Goal: Task Accomplishment & Management: Manage account settings

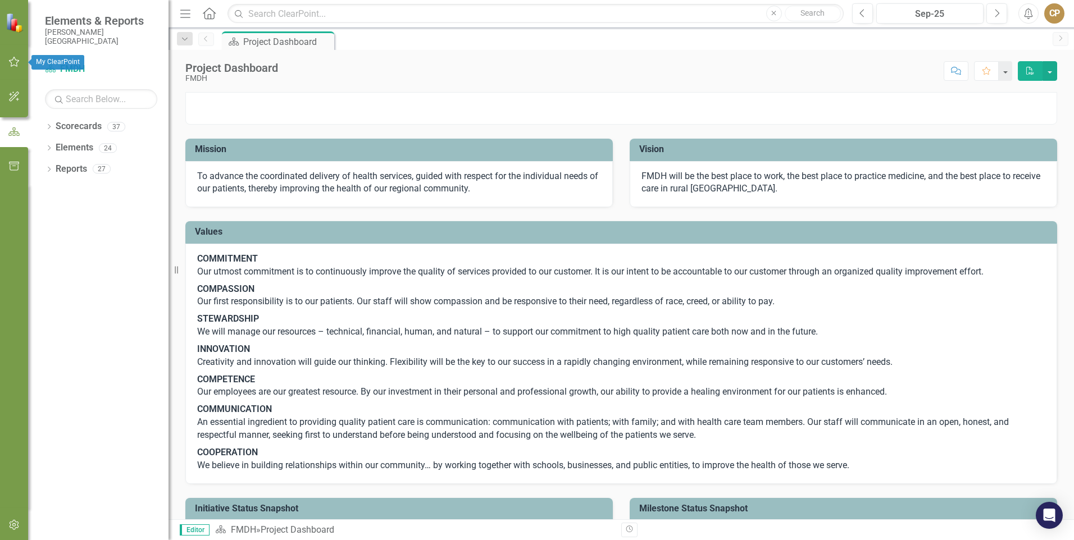
click at [19, 64] on icon "button" at bounding box center [14, 61] width 12 height 9
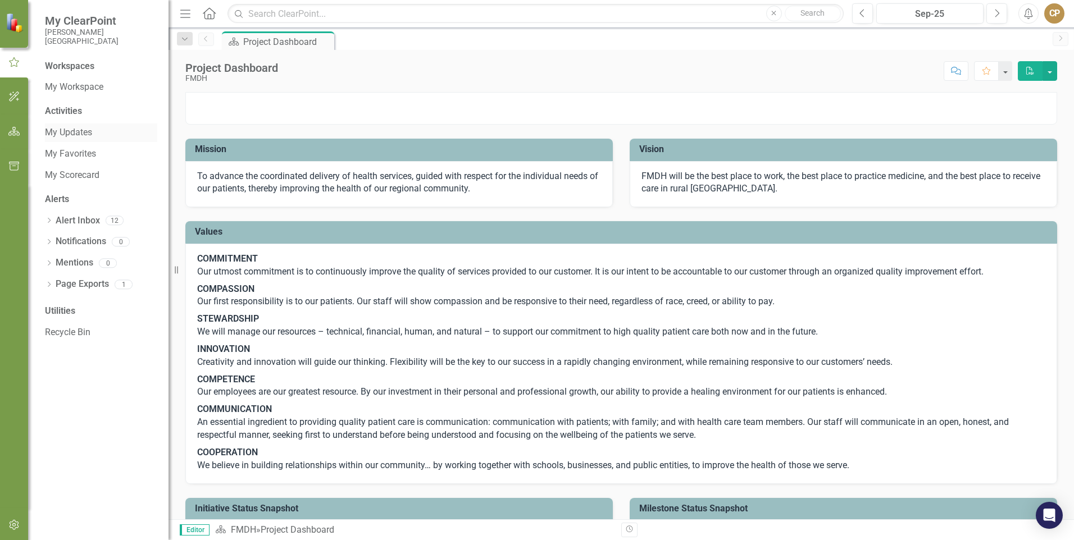
click at [64, 130] on link "My Updates" at bounding box center [101, 132] width 112 height 13
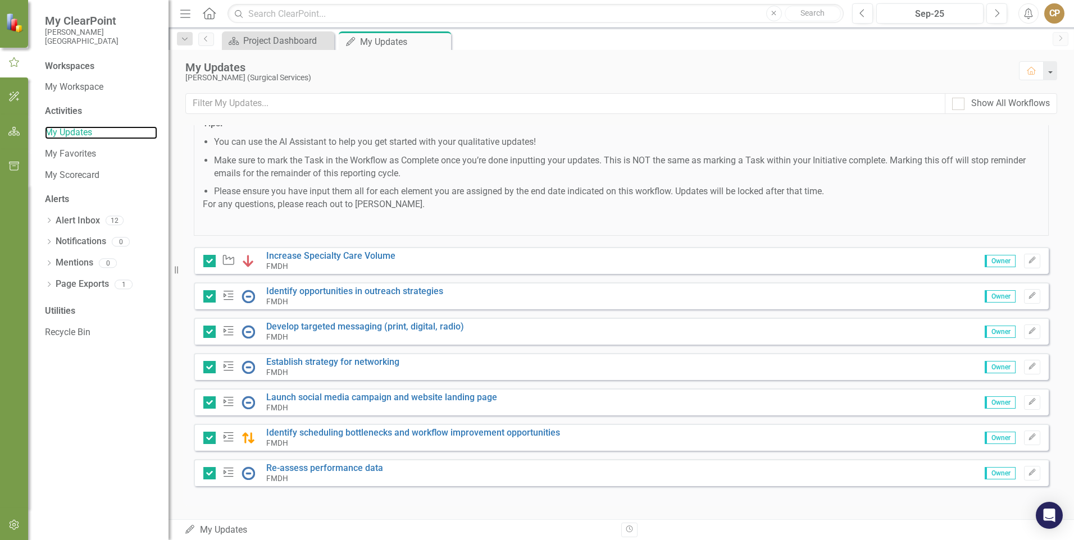
scroll to position [247, 0]
click at [342, 328] on link "Develop targeted messaging (print, digital, radio)" at bounding box center [365, 326] width 198 height 11
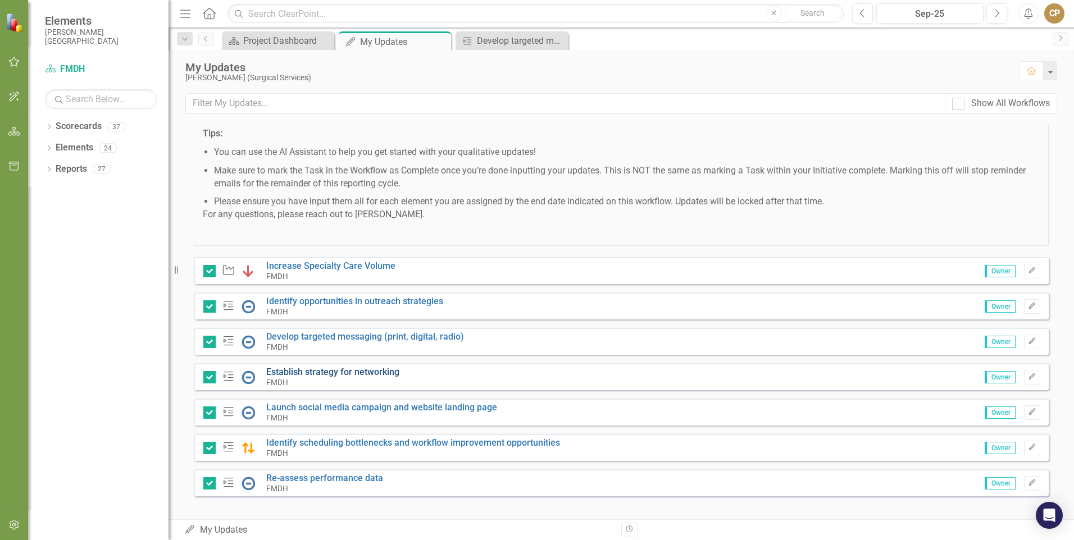
scroll to position [225, 0]
click at [307, 412] on link "Launch social media campaign and website landing page" at bounding box center [381, 406] width 231 height 11
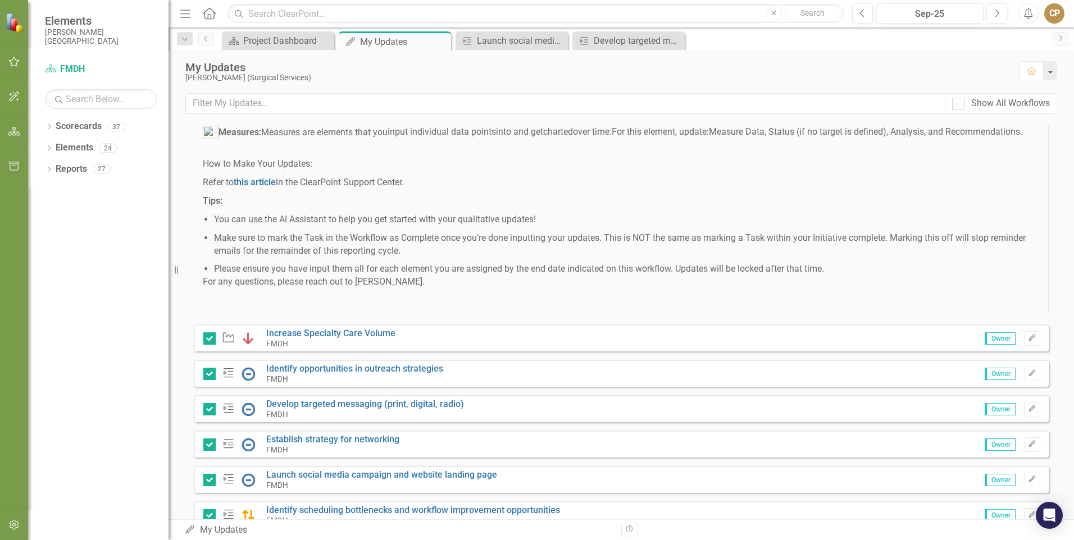
scroll to position [225, 0]
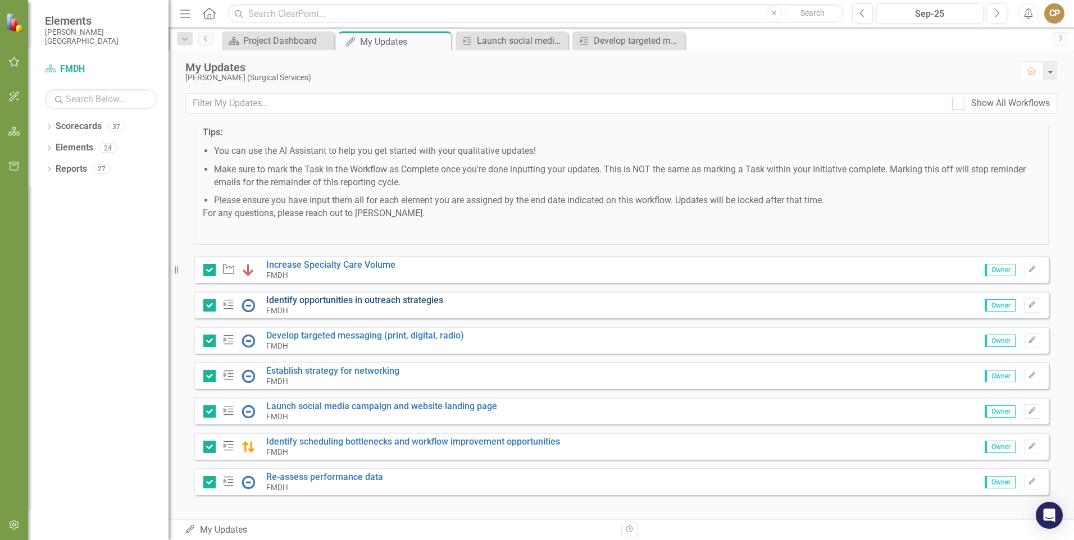
click at [345, 306] on link "Identify opportunities in outreach strategies" at bounding box center [354, 300] width 177 height 11
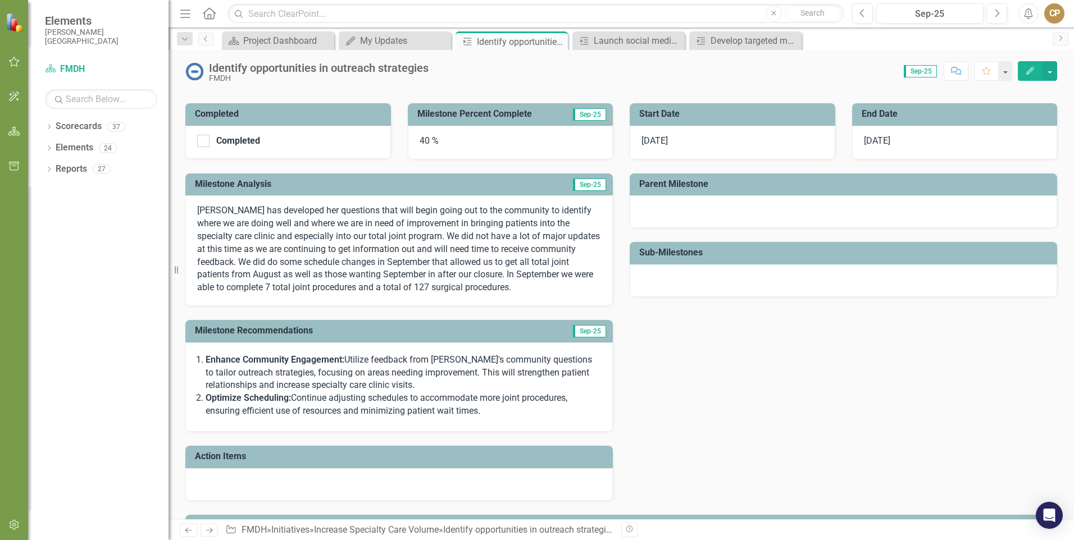
scroll to position [169, 0]
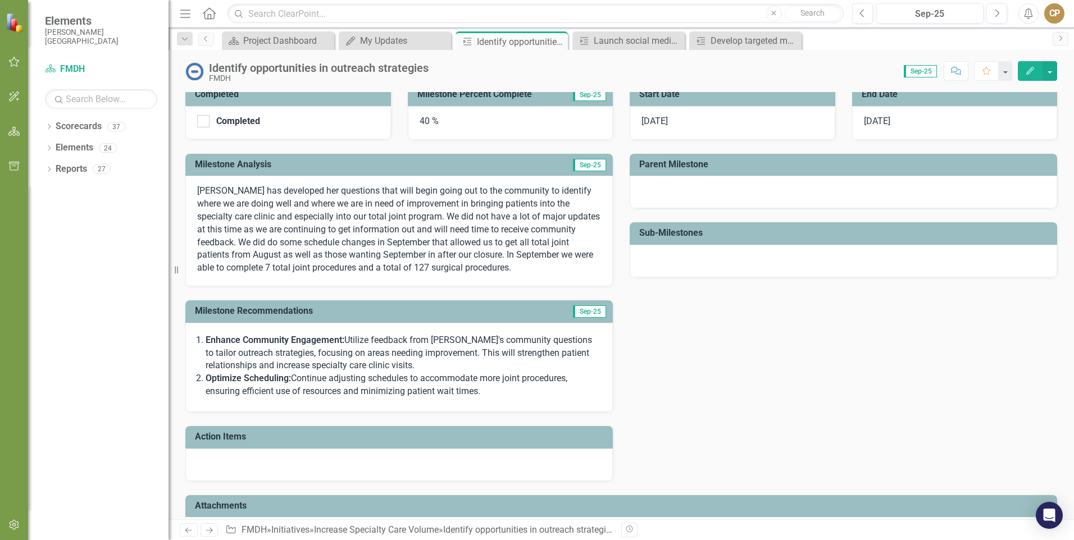
click at [492, 266] on p "Kyla has developed her questions that will begin going out to the community to …" at bounding box center [399, 230] width 404 height 90
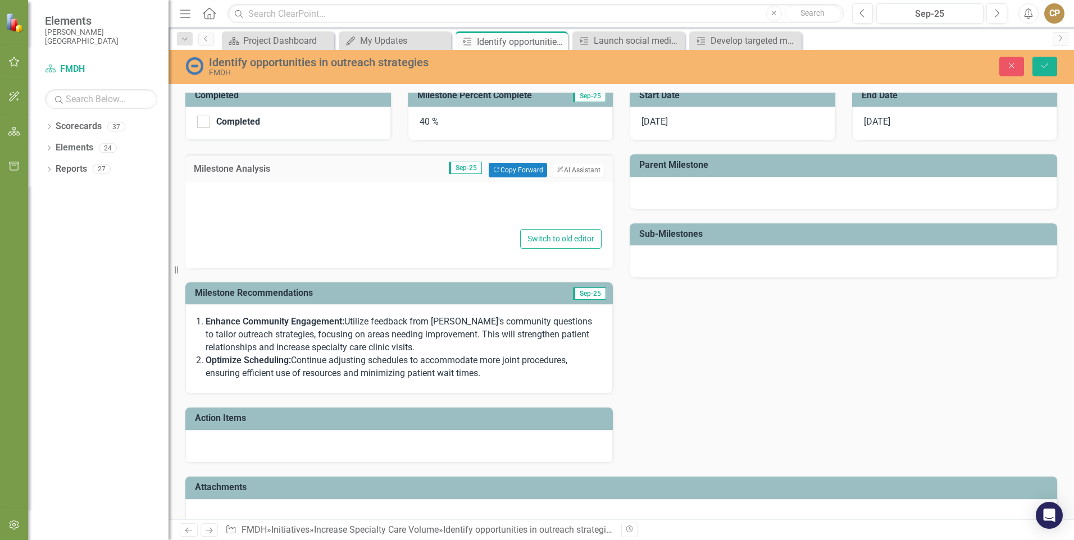
type textarea "<p>Kyla has developed her questions that will begin going out to the community …"
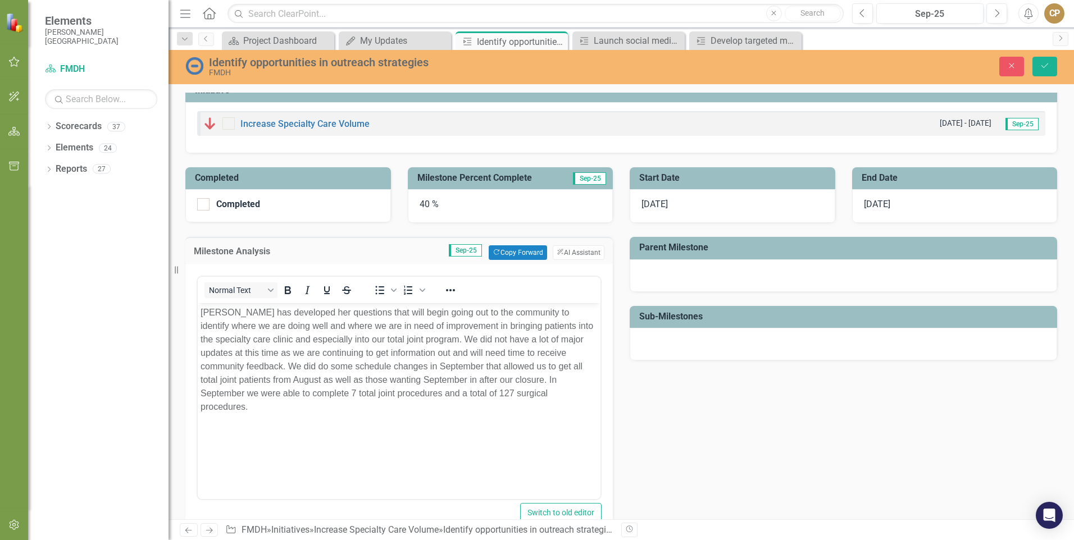
scroll to position [112, 0]
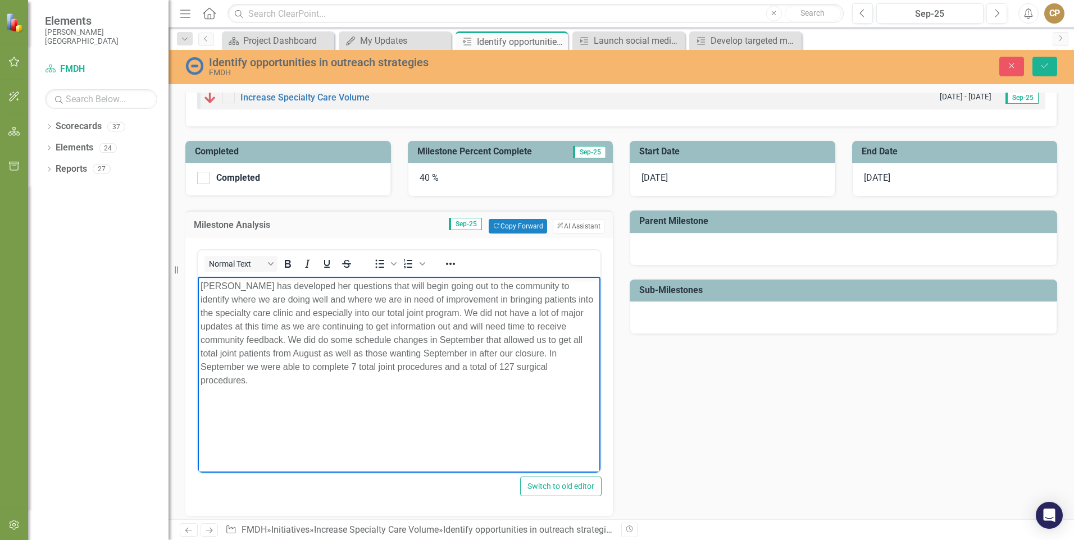
click at [499, 369] on p "Kyla has developed her questions that will begin going out to the community to …" at bounding box center [399, 334] width 397 height 108
click at [1041, 66] on icon "submit" at bounding box center [1044, 65] width 7 height 4
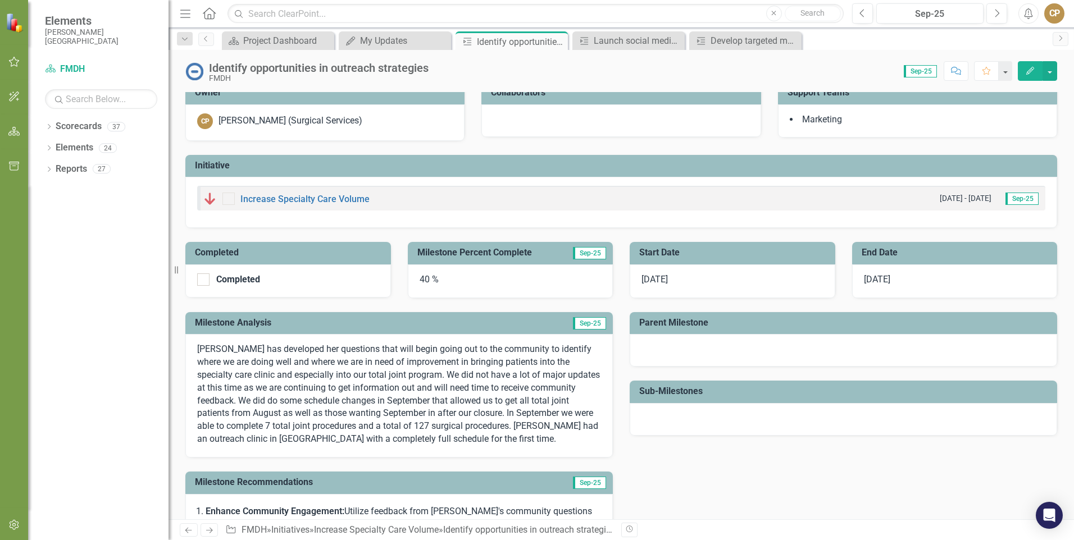
scroll to position [0, 0]
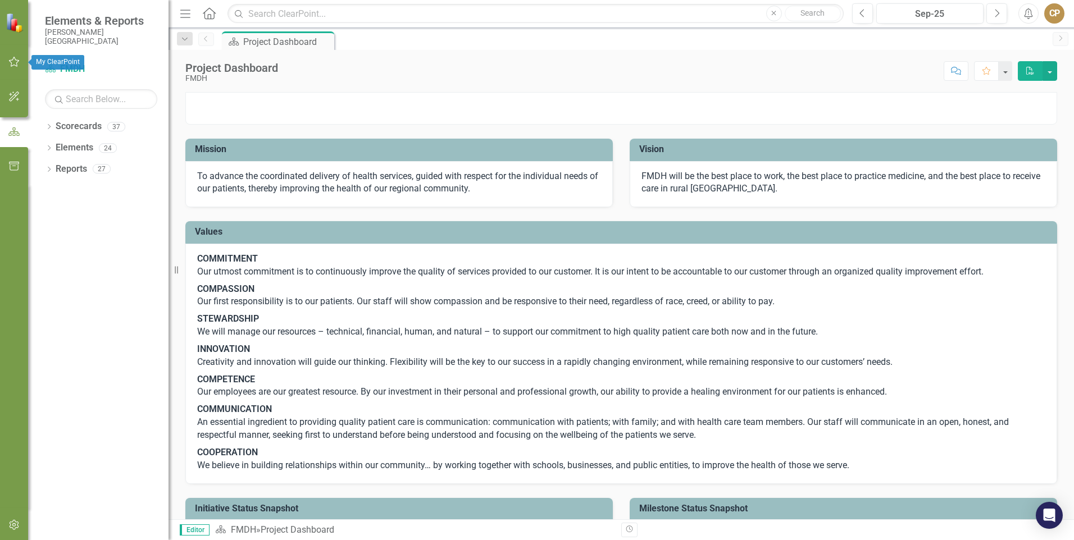
click at [24, 61] on button "button" at bounding box center [14, 63] width 25 height 24
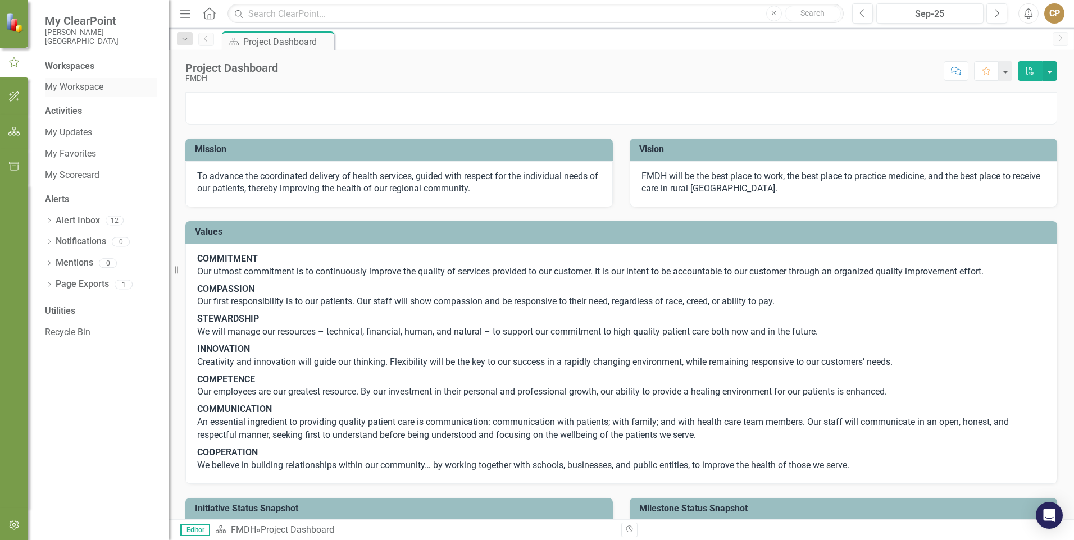
click at [86, 94] on link "My Workspace" at bounding box center [101, 87] width 112 height 13
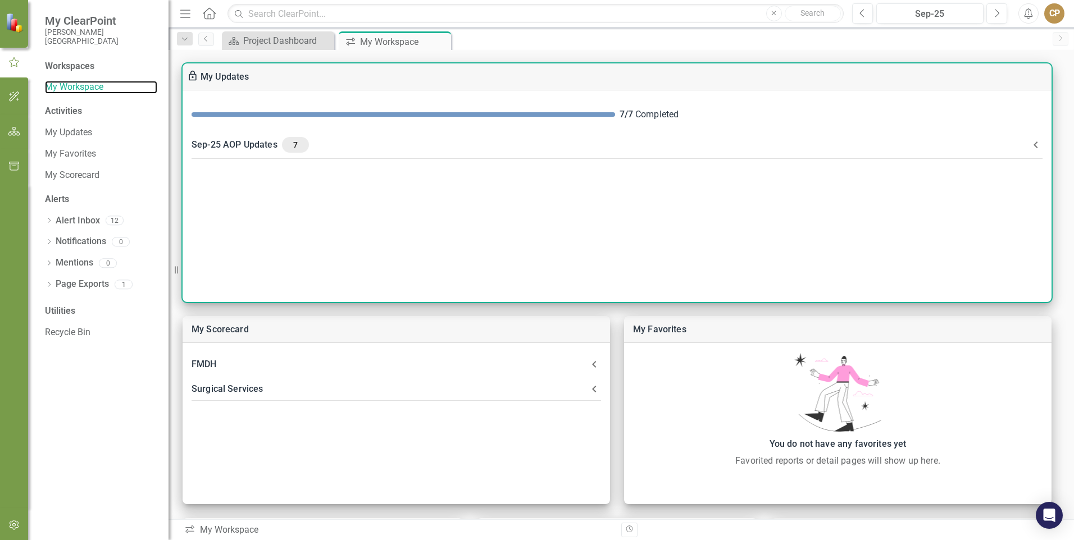
scroll to position [56, 0]
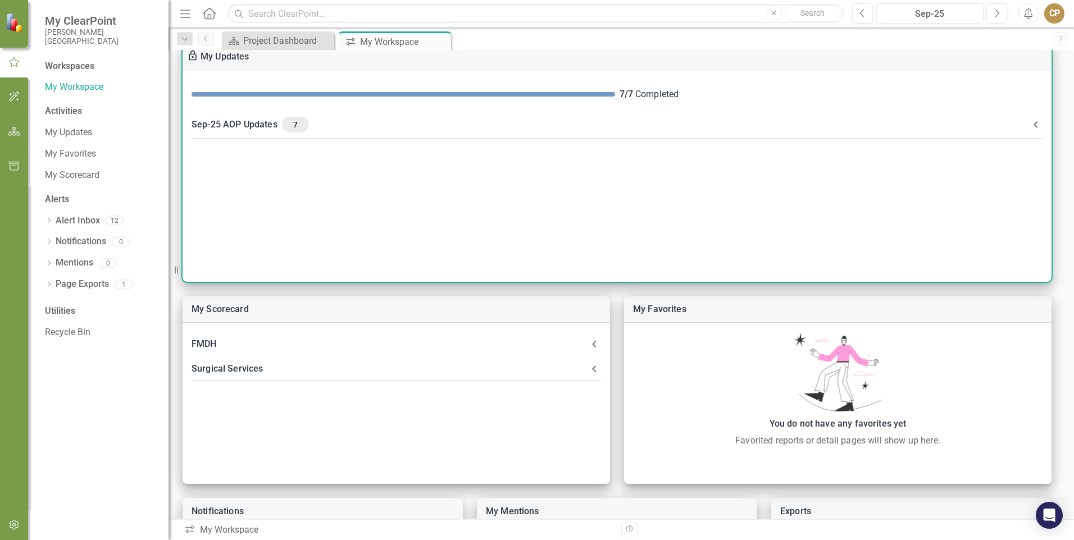
click at [236, 125] on div "Sep-25 AOP Updates 7" at bounding box center [611, 125] width 838 height 16
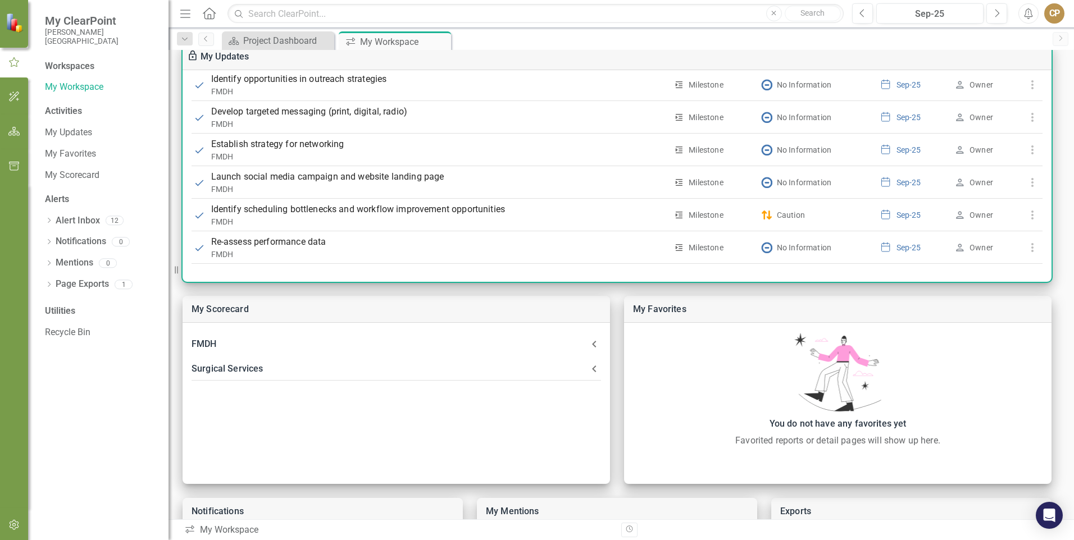
scroll to position [393, 0]
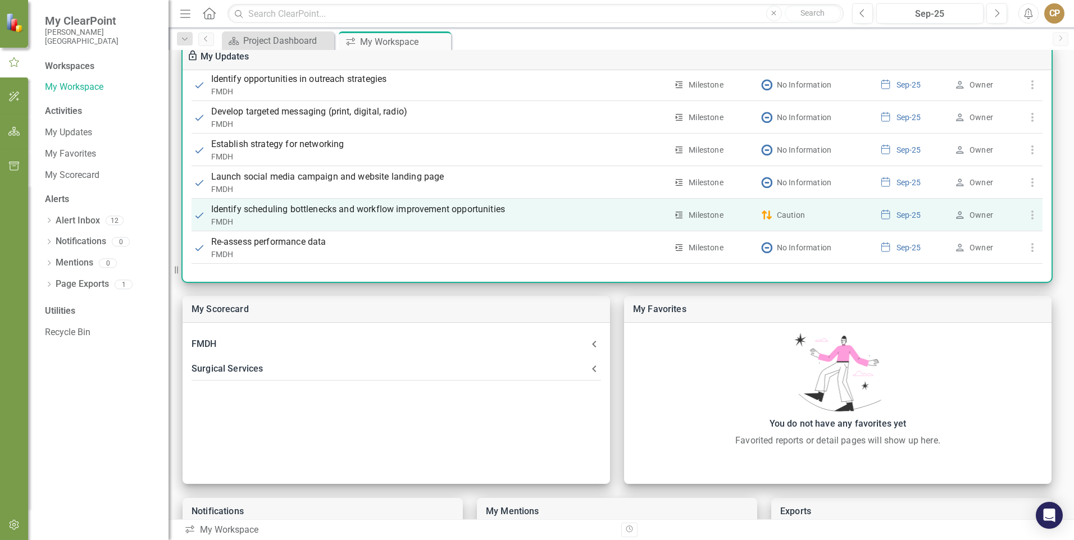
click at [363, 216] on p "Identify scheduling bottlenecks and workflow improvement opportunities" at bounding box center [439, 209] width 456 height 13
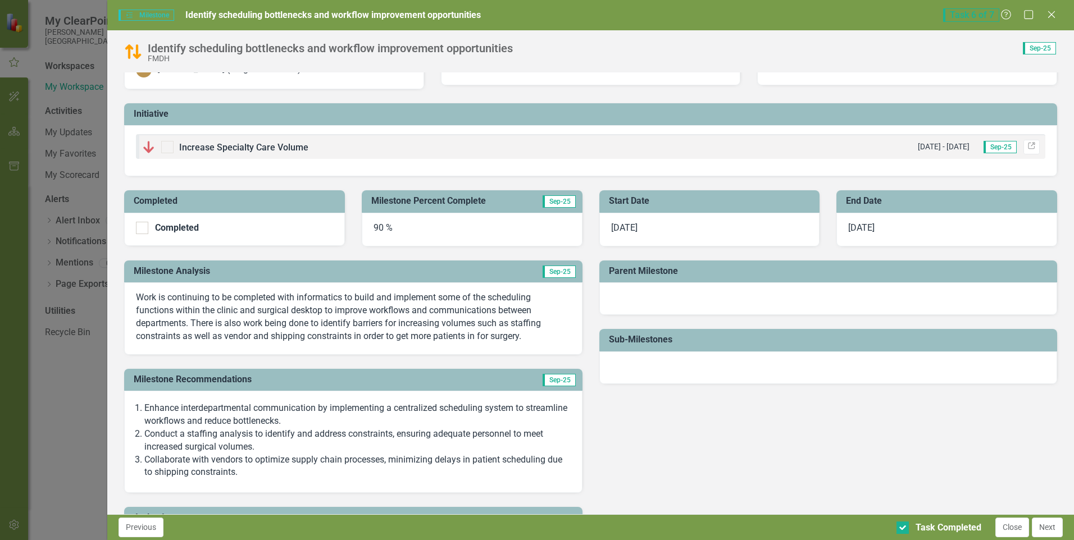
scroll to position [169, 0]
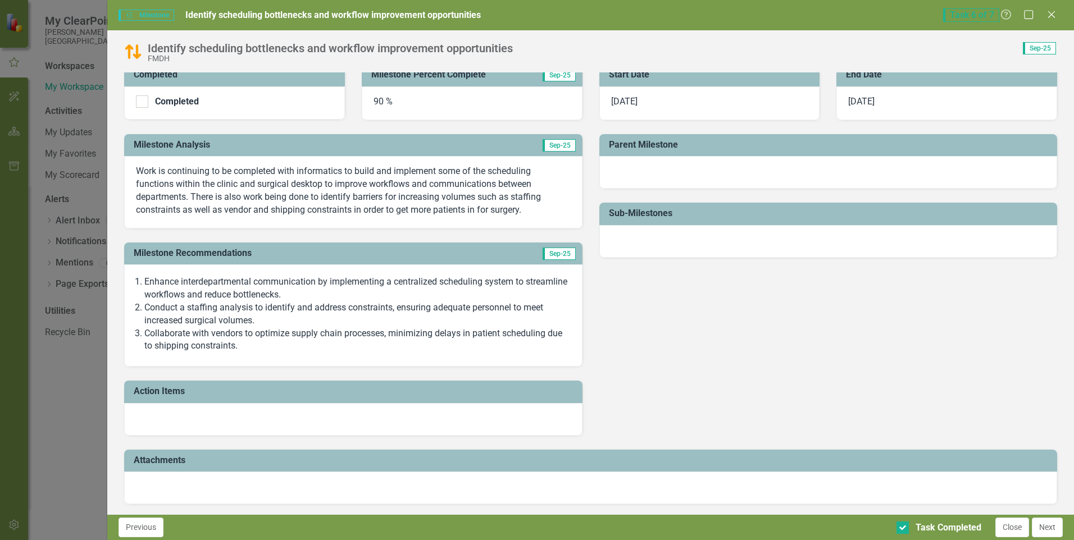
drag, startPoint x: 135, startPoint y: 165, endPoint x: 334, endPoint y: 197, distance: 202.0
click at [334, 197] on div "Work is continuing to be completed with informatics to build and implement some…" at bounding box center [353, 192] width 458 height 72
click at [1016, 524] on button "Close" at bounding box center [1012, 528] width 34 height 20
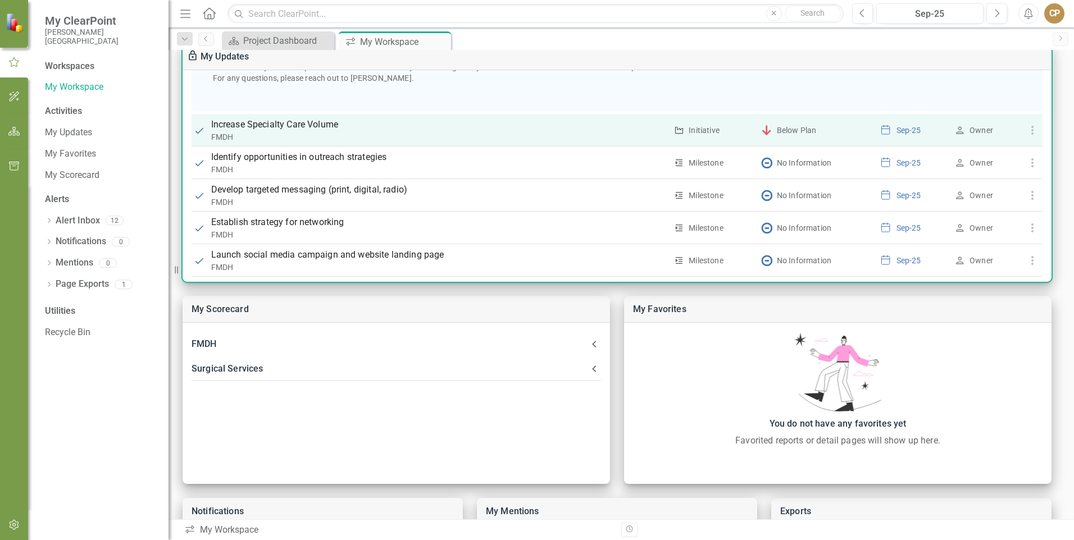
scroll to position [337, 0]
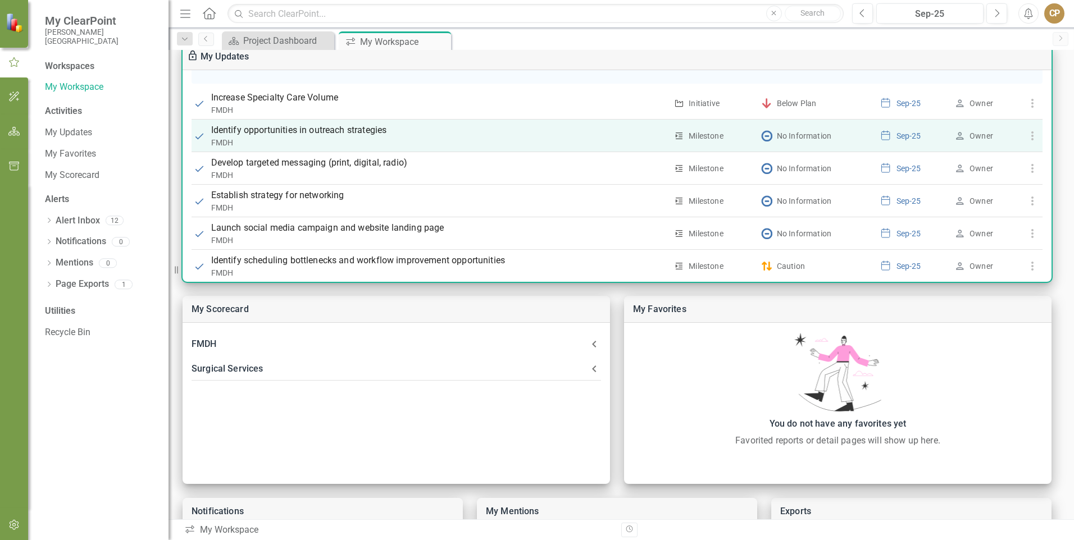
click at [342, 137] on p "Identify opportunities in outreach strategies" at bounding box center [439, 130] width 456 height 13
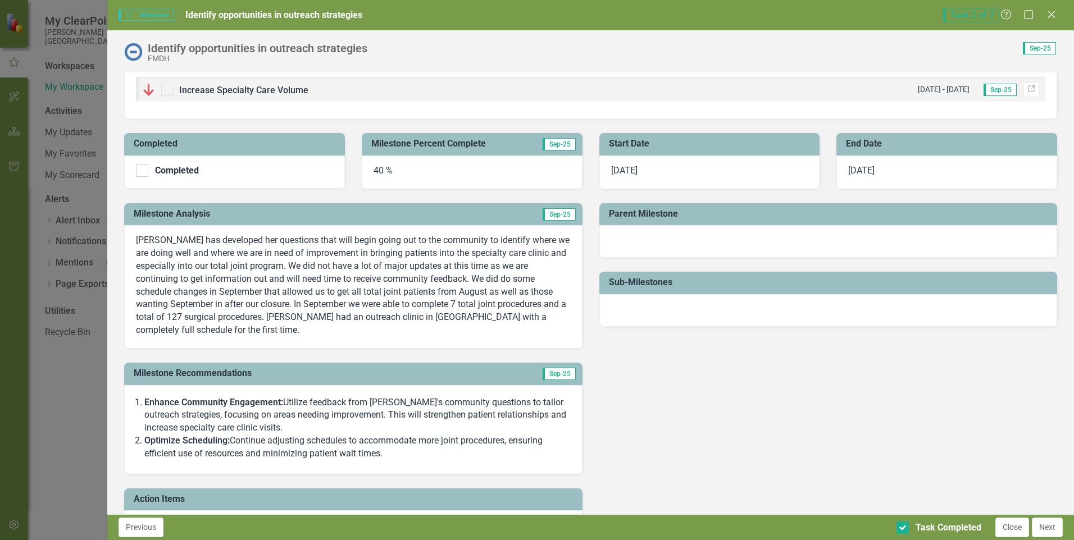
scroll to position [112, 0]
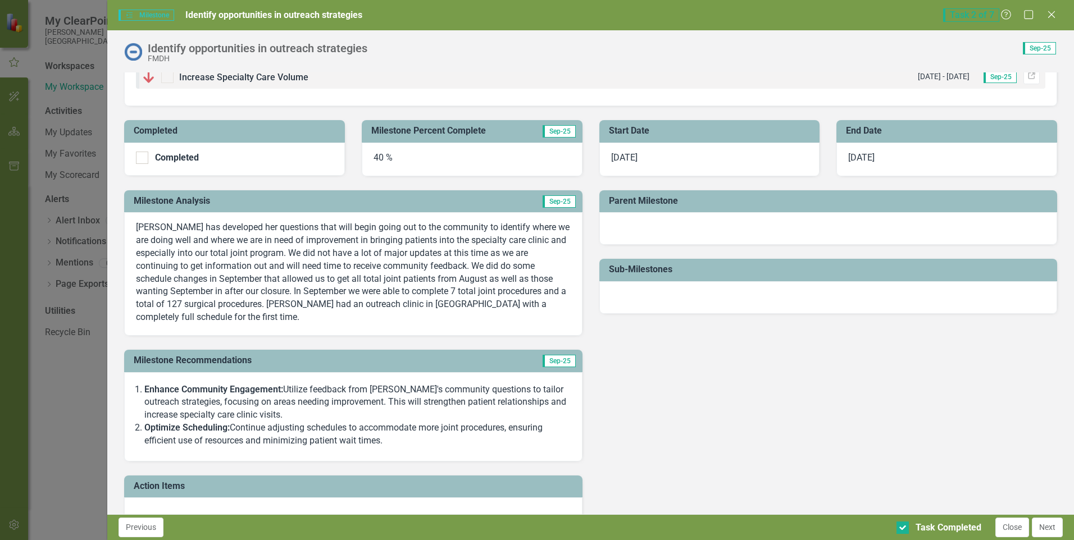
click at [238, 270] on p "[PERSON_NAME] has developed her questions that will begin going out to the comm…" at bounding box center [353, 272] width 434 height 103
drag, startPoint x: 196, startPoint y: 319, endPoint x: 137, endPoint y: 247, distance: 92.9
click at [135, 251] on div "[PERSON_NAME] has developed her questions that will begin going out to the comm…" at bounding box center [353, 274] width 458 height 124
click at [1053, 16] on icon at bounding box center [1051, 14] width 8 height 8
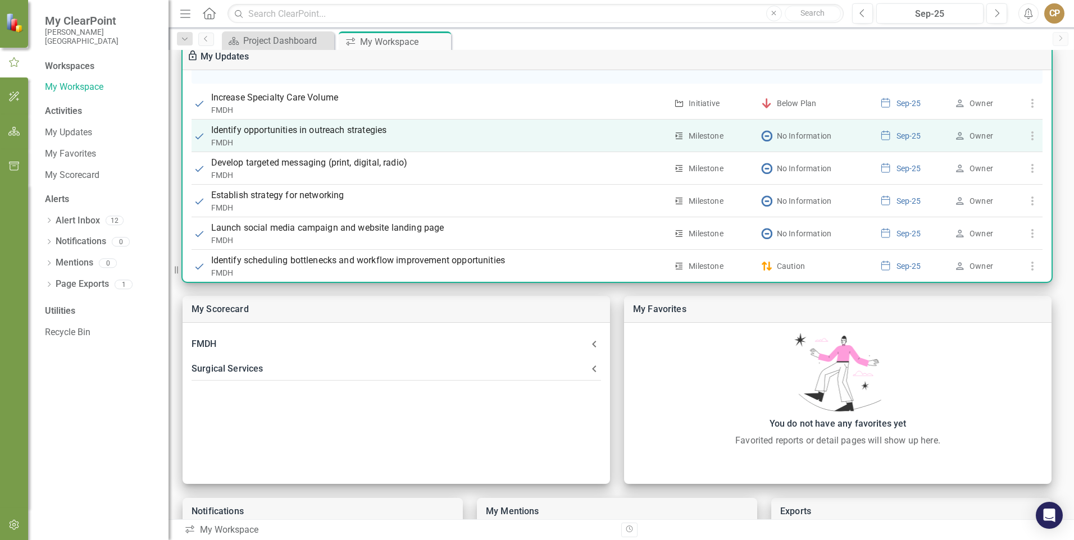
click at [338, 137] on p "Identify opportunities in outreach strategies" at bounding box center [439, 130] width 456 height 13
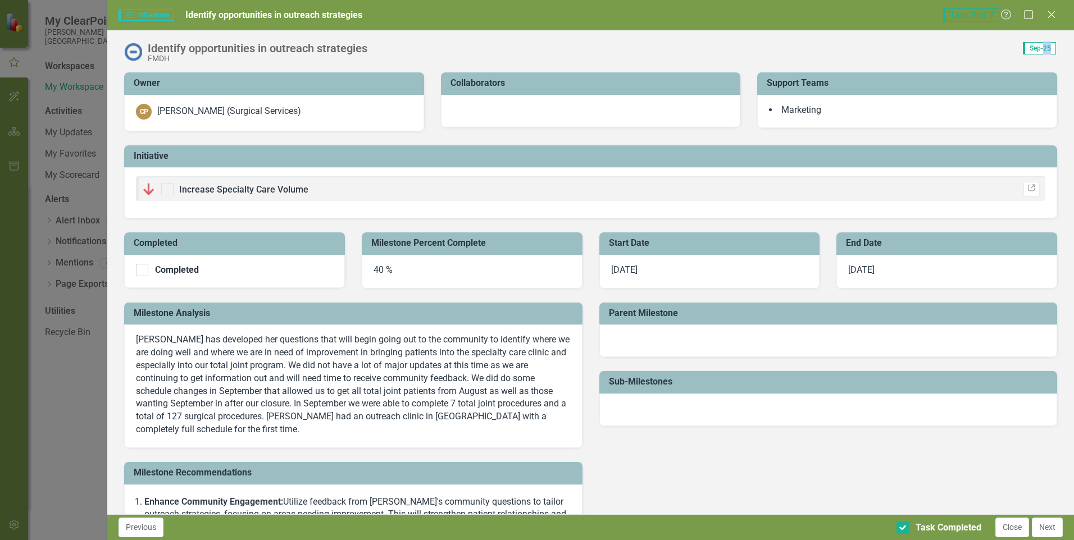
click at [338, 147] on div "Milestone Milestone Identify opportunities in outreach strategies Task 2 of 7 H…" at bounding box center [537, 270] width 1074 height 540
click at [1050, 10] on icon "Close" at bounding box center [1051, 14] width 14 height 11
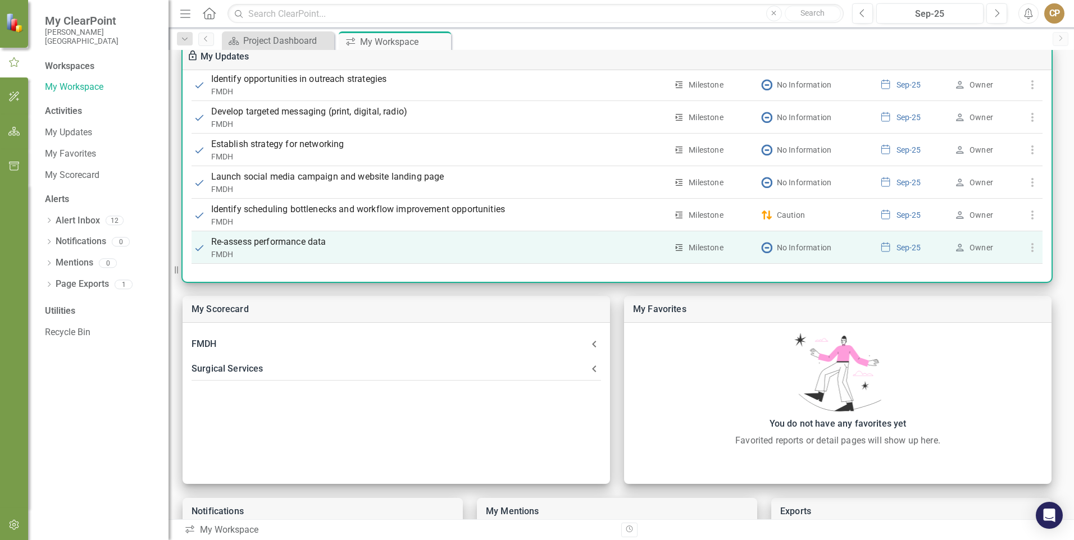
scroll to position [399, 0]
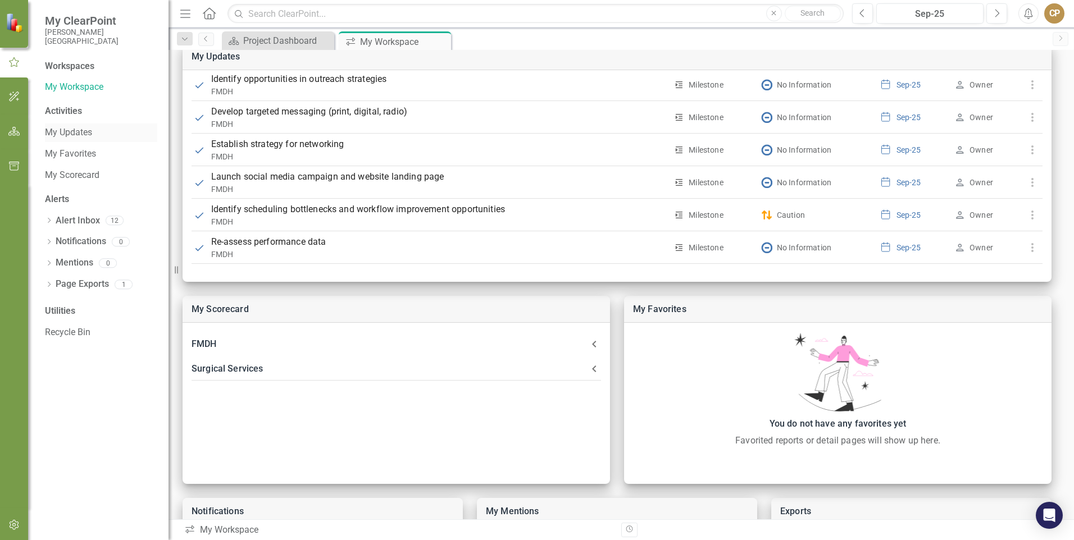
click at [70, 128] on link "My Updates" at bounding box center [101, 132] width 112 height 13
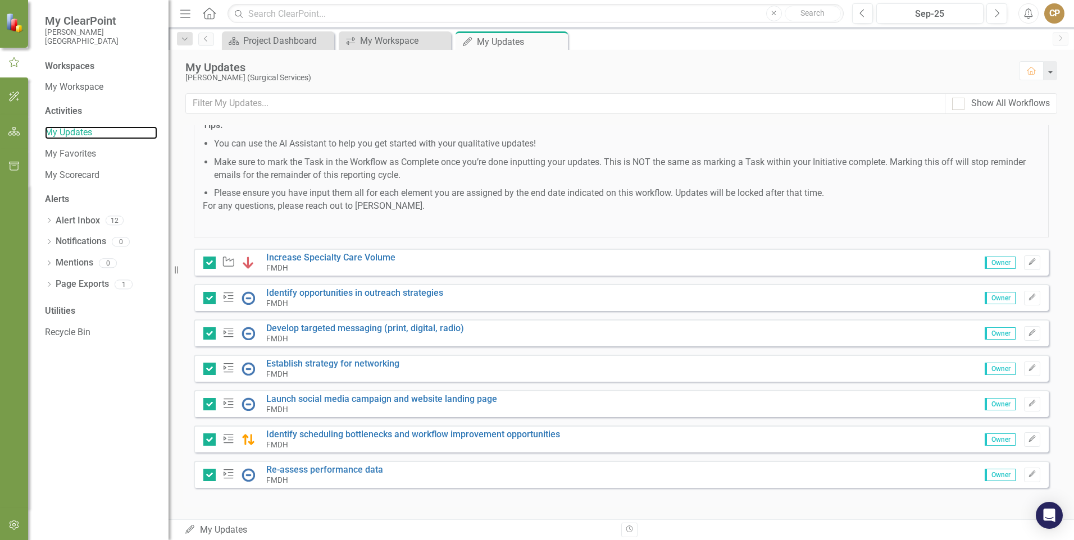
scroll to position [247, 0]
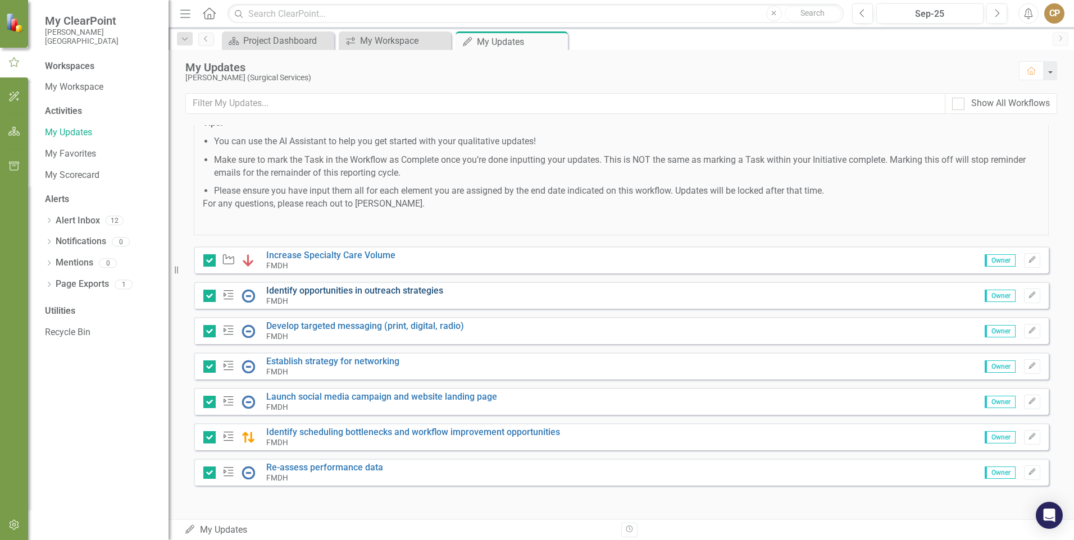
click at [334, 286] on link "Identify opportunities in outreach strategies" at bounding box center [354, 290] width 177 height 11
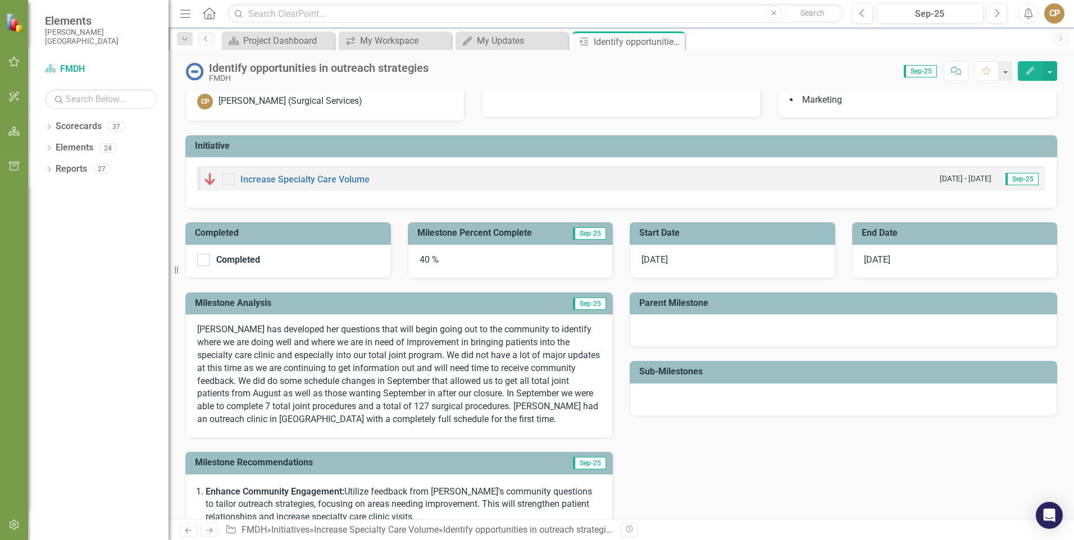
scroll to position [169, 0]
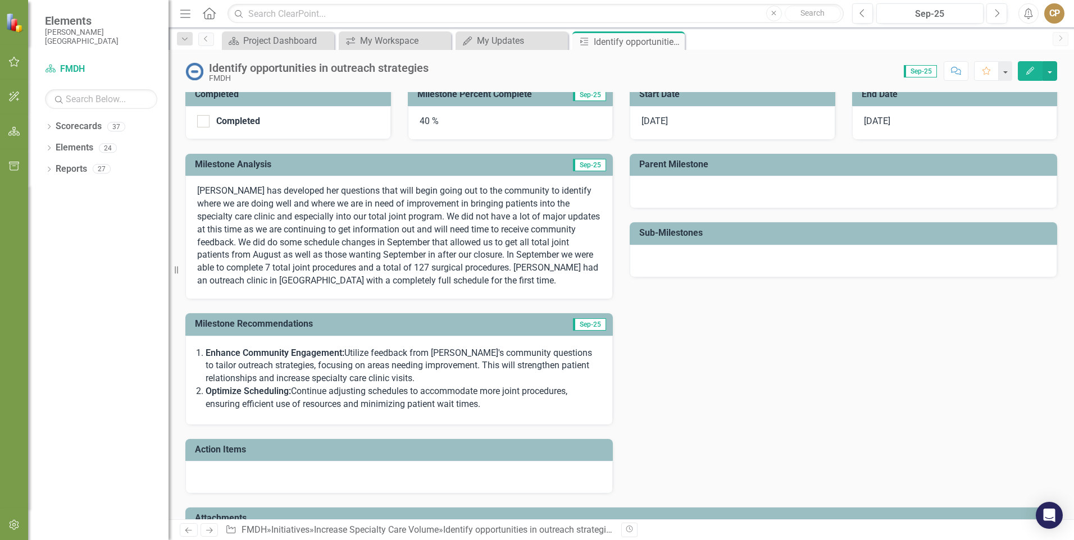
click at [244, 216] on p "[PERSON_NAME] has developed her questions that will begin going out to the comm…" at bounding box center [399, 236] width 404 height 103
click at [244, 214] on p "[PERSON_NAME] has developed her questions that will begin going out to the comm…" at bounding box center [399, 236] width 404 height 103
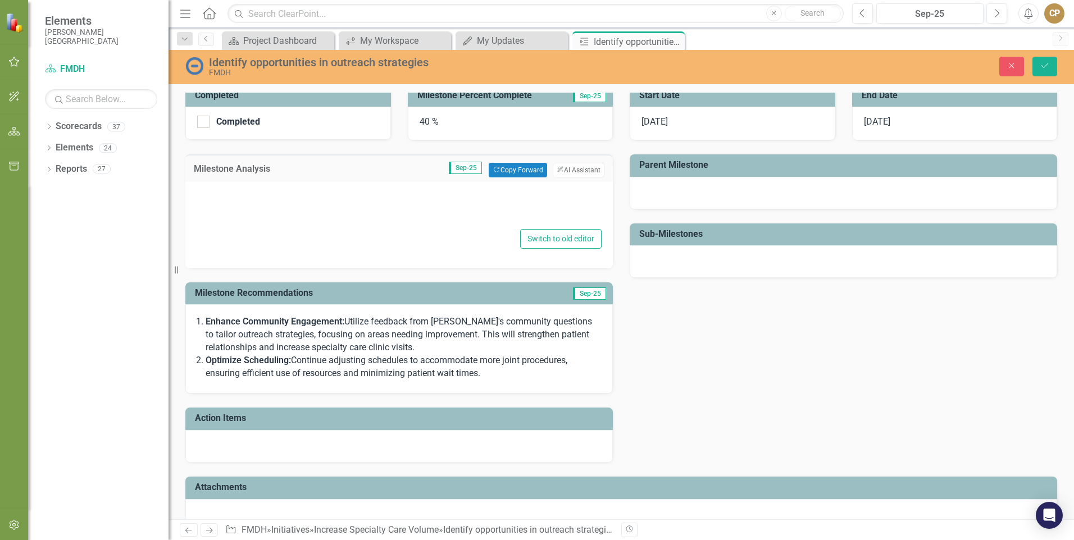
type textarea "<p>[PERSON_NAME] has developed her questions that will begin going out to the c…"
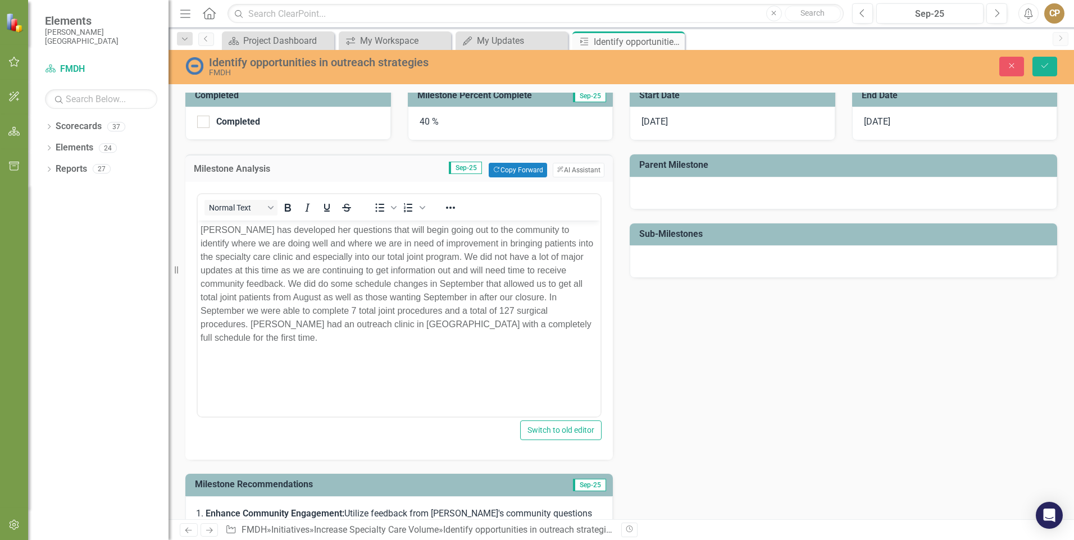
scroll to position [0, 0]
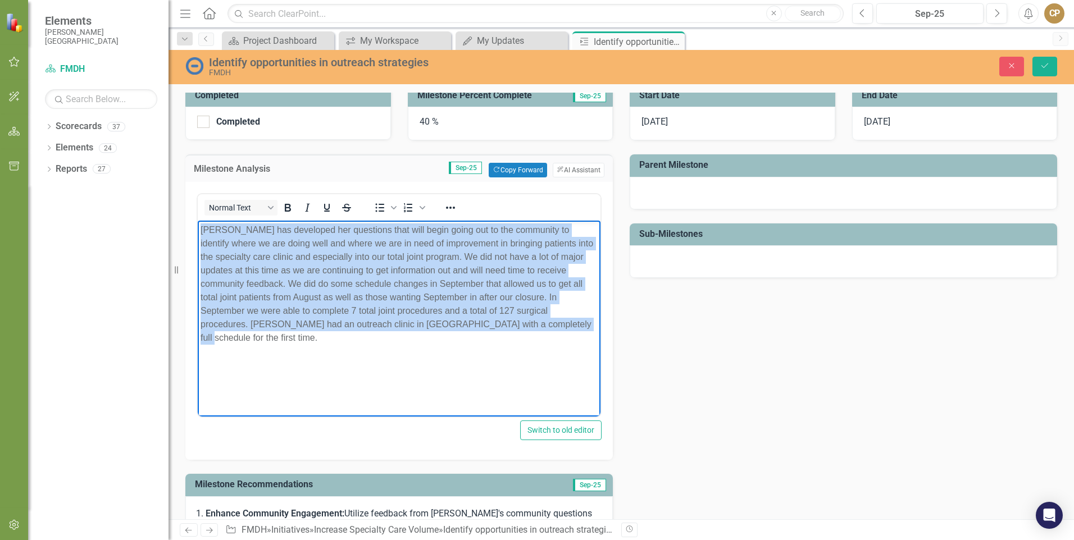
drag, startPoint x: 447, startPoint y: 326, endPoint x: 199, endPoint y: 221, distance: 269.4
click at [199, 221] on body "[PERSON_NAME] has developed her questions that will begin going out to the comm…" at bounding box center [399, 305] width 403 height 169
copy p "[PERSON_NAME] has developed her questions that will begin going out to the comm…"
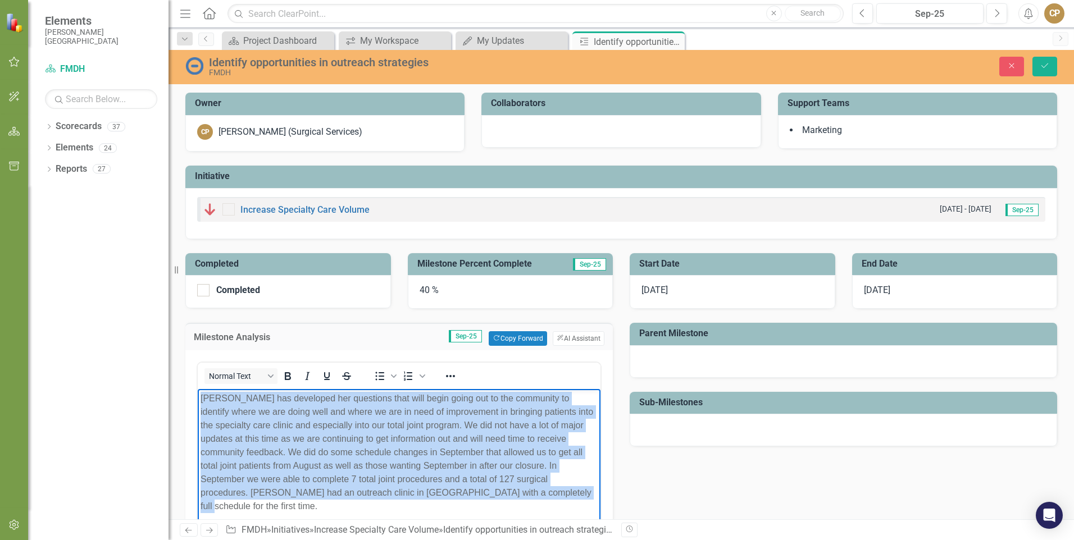
click at [454, 509] on body "[PERSON_NAME] has developed her questions that will begin going out to the comm…" at bounding box center [399, 473] width 403 height 169
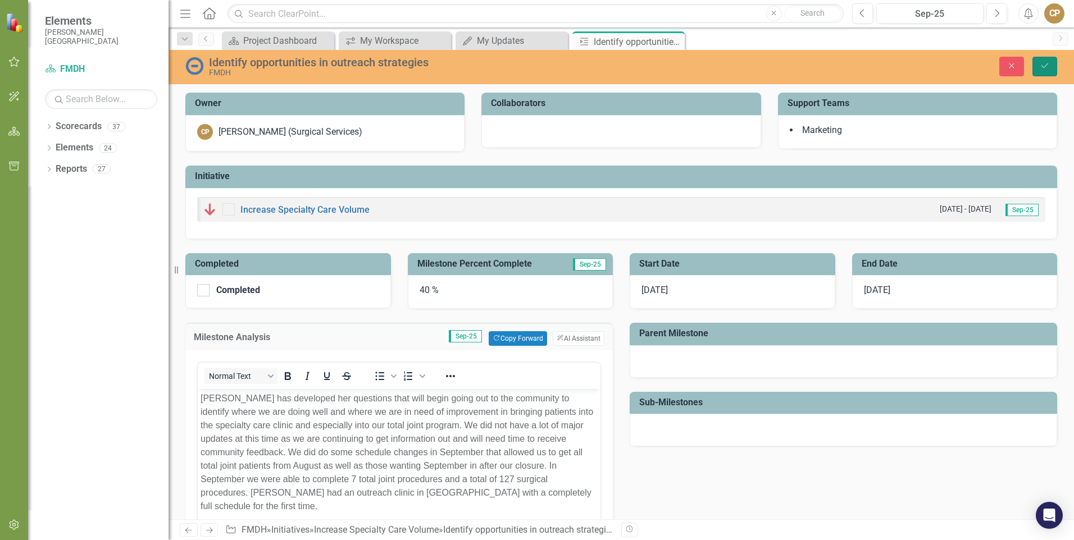
click at [1047, 70] on button "Save" at bounding box center [1044, 67] width 25 height 20
